Goal: Task Accomplishment & Management: Use online tool/utility

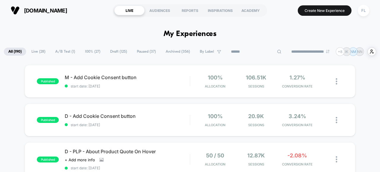
click at [248, 52] on input at bounding box center [255, 51] width 59 height 7
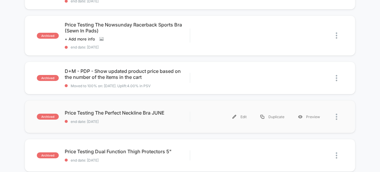
scroll to position [99, 0]
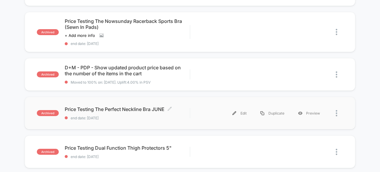
type input "*****"
click at [115, 108] on span "Price Testing The Perfect Neckline Bra JUNE Click to edit experience details" at bounding box center [127, 109] width 125 height 6
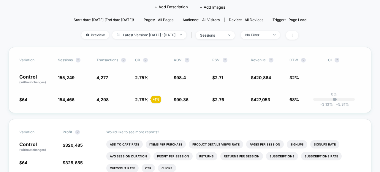
scroll to position [67, 0]
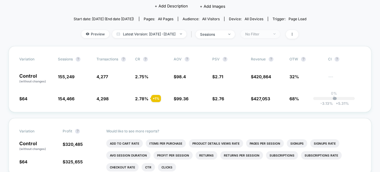
click at [269, 33] on div "No Filter" at bounding box center [257, 34] width 24 height 4
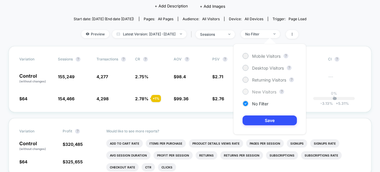
click at [256, 90] on span "New Visitors" at bounding box center [264, 91] width 24 height 5
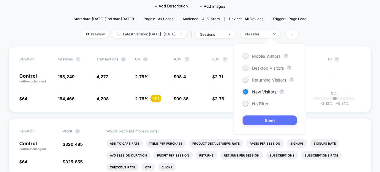
click at [266, 120] on button "Save" at bounding box center [269, 120] width 54 height 10
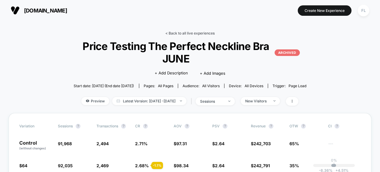
click at [170, 31] on link "< Back to all live experiences" at bounding box center [189, 33] width 49 height 4
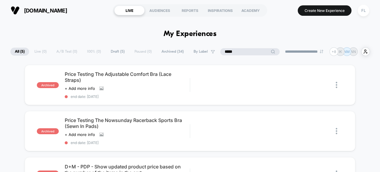
click at [244, 51] on input "*****" at bounding box center [249, 51] width 59 height 7
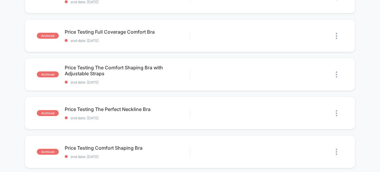
scroll to position [253, 0]
click at [126, 106] on span "Price Testing The Perfect Neckline Bra Click to edit experience details" at bounding box center [127, 109] width 125 height 6
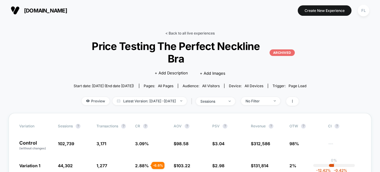
click at [177, 33] on link "< Back to all live experiences" at bounding box center [189, 33] width 49 height 4
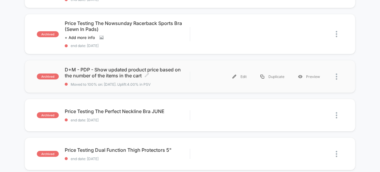
scroll to position [98, 0]
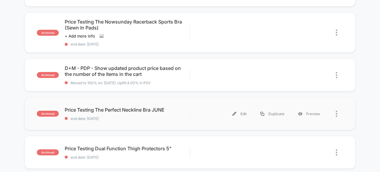
click at [185, 123] on div "archived Price Testing The Perfect Neckline Bra JUNE end date: [DATE] Edit Dupl…" at bounding box center [190, 113] width 331 height 33
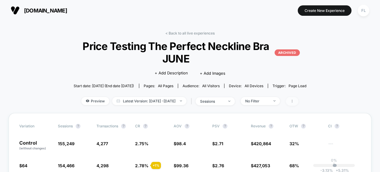
click at [298, 101] on span at bounding box center [292, 101] width 12 height 9
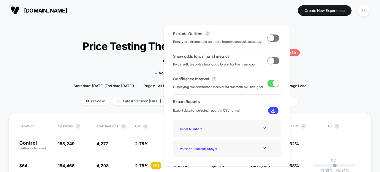
click at [85, 48] on span "Price Testing The Perfect Neckline Bra JUNE ARCHIVED" at bounding box center [190, 52] width 220 height 25
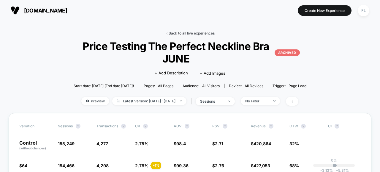
click at [168, 33] on link "< Back to all live experiences" at bounding box center [189, 33] width 49 height 4
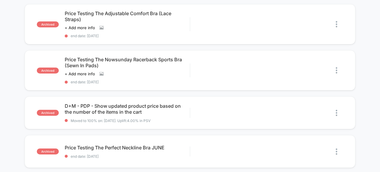
scroll to position [63, 0]
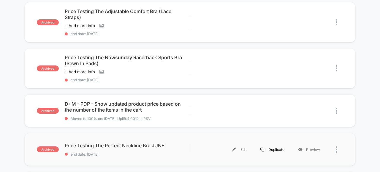
click at [275, 148] on div "Duplicate" at bounding box center [272, 148] width 38 height 13
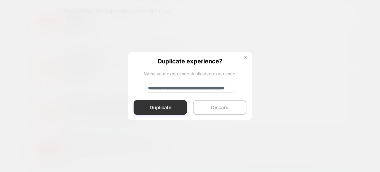
click at [169, 104] on button "Duplicate" at bounding box center [160, 107] width 53 height 15
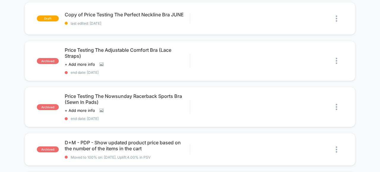
scroll to position [0, 0]
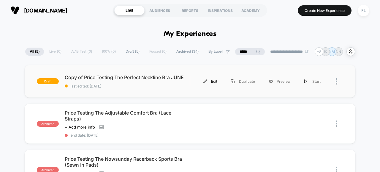
click at [215, 82] on div "Edit" at bounding box center [210, 80] width 28 height 13
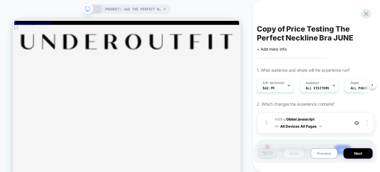
click at [281, 85] on div "A/B Variation $62.99" at bounding box center [274, 85] width 34 height 13
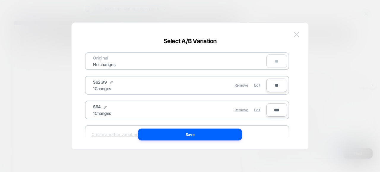
click at [296, 34] on img at bounding box center [296, 34] width 5 height 5
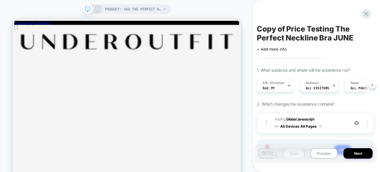
scroll to position [32, 0]
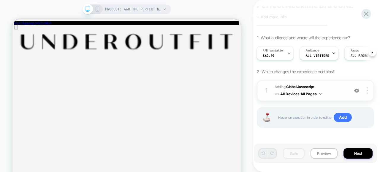
click at [334, 91] on span "Adding Global Javascript on All Devices All Pages" at bounding box center [309, 90] width 71 height 14
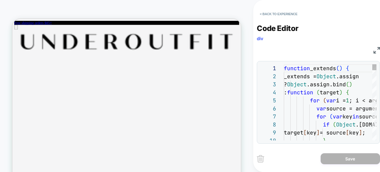
scroll to position [80, 0]
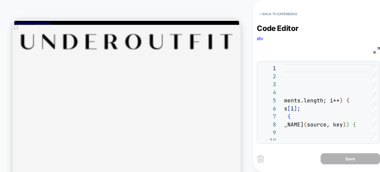
click at [374, 50] on img at bounding box center [376, 50] width 7 height 7
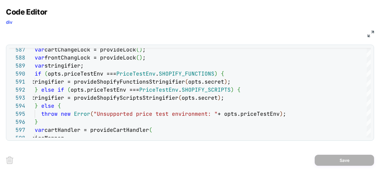
click at [369, 31] on img at bounding box center [370, 34] width 7 height 7
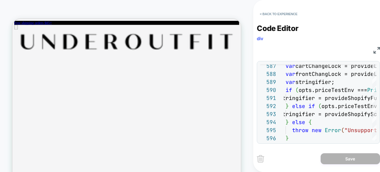
click at [312, 44] on div "JS" at bounding box center [318, 49] width 123 height 10
